Goal: Check status

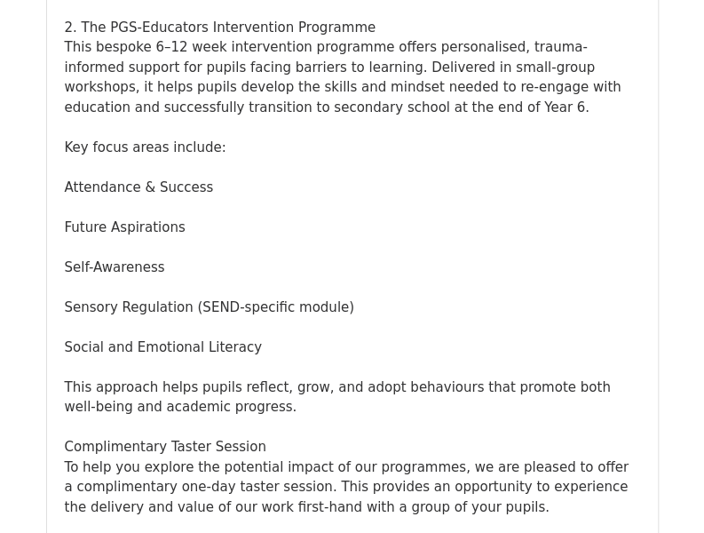
scroll to position [1236, 0]
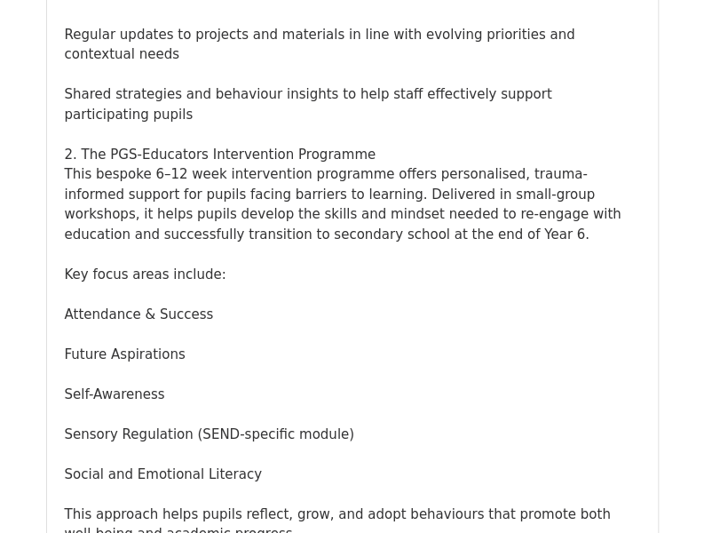
drag, startPoint x: 0, startPoint y: 0, endPoint x: 707, endPoint y: 35, distance: 707.6
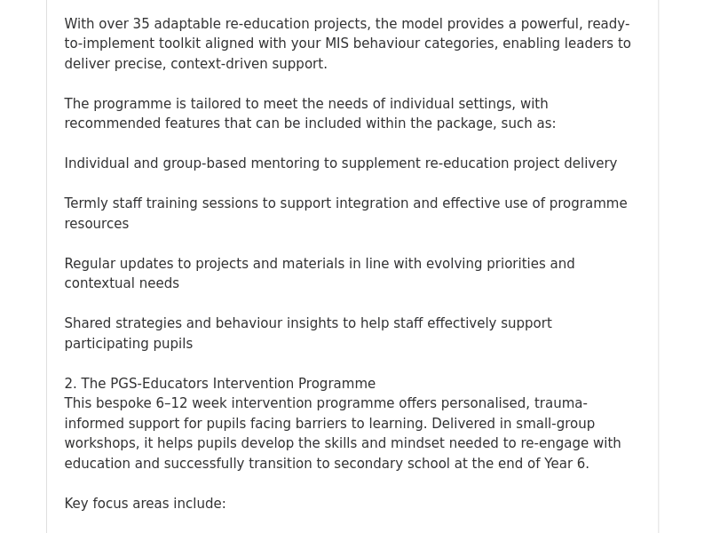
scroll to position [52050, 0]
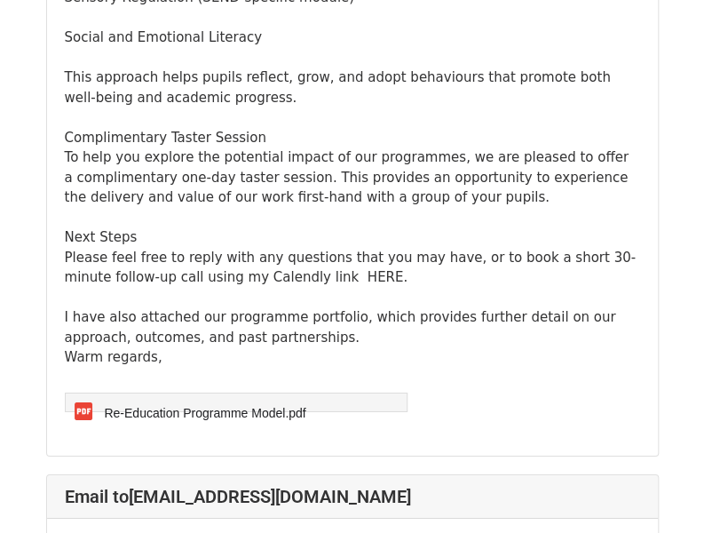
scroll to position [1644, 0]
